Goal: Task Accomplishment & Management: Manage account settings

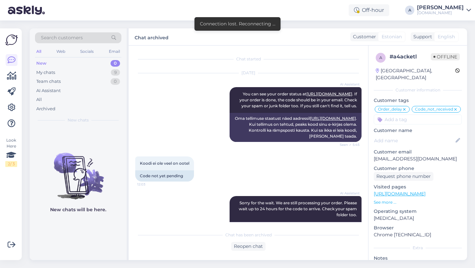
scroll to position [4756, 0]
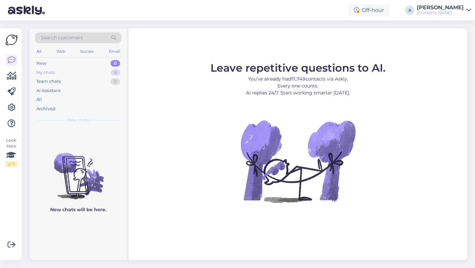
click at [107, 70] on div "My chats 9" at bounding box center [78, 72] width 86 height 9
